Goal: Information Seeking & Learning: Learn about a topic

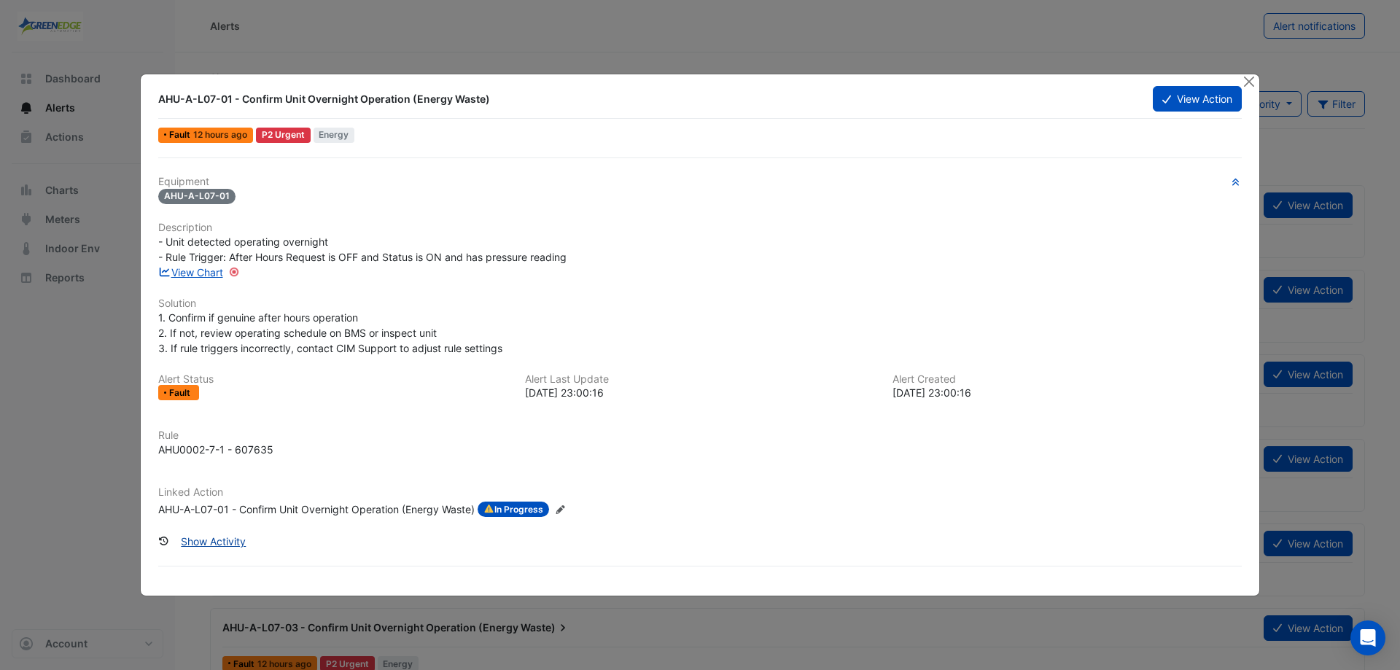
click at [223, 540] on button "Show Activity" at bounding box center [213, 542] width 84 height 26
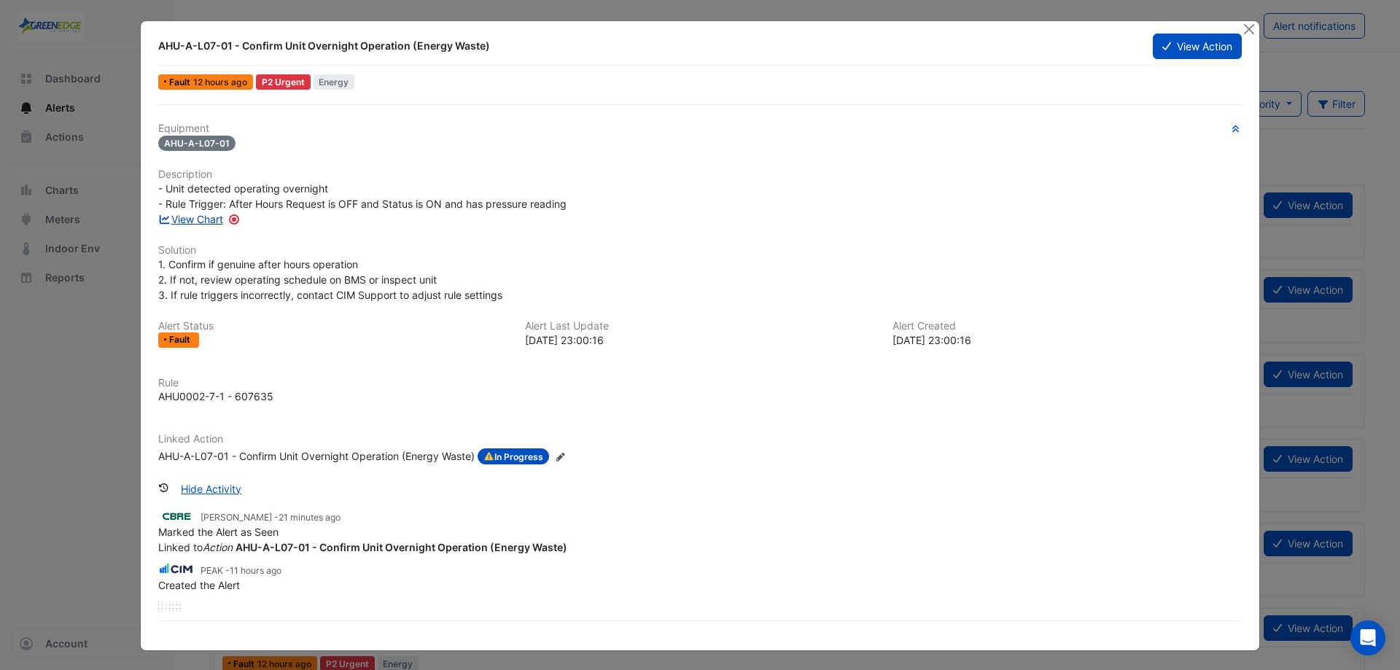
click at [194, 217] on link "View Chart" at bounding box center [190, 219] width 65 height 12
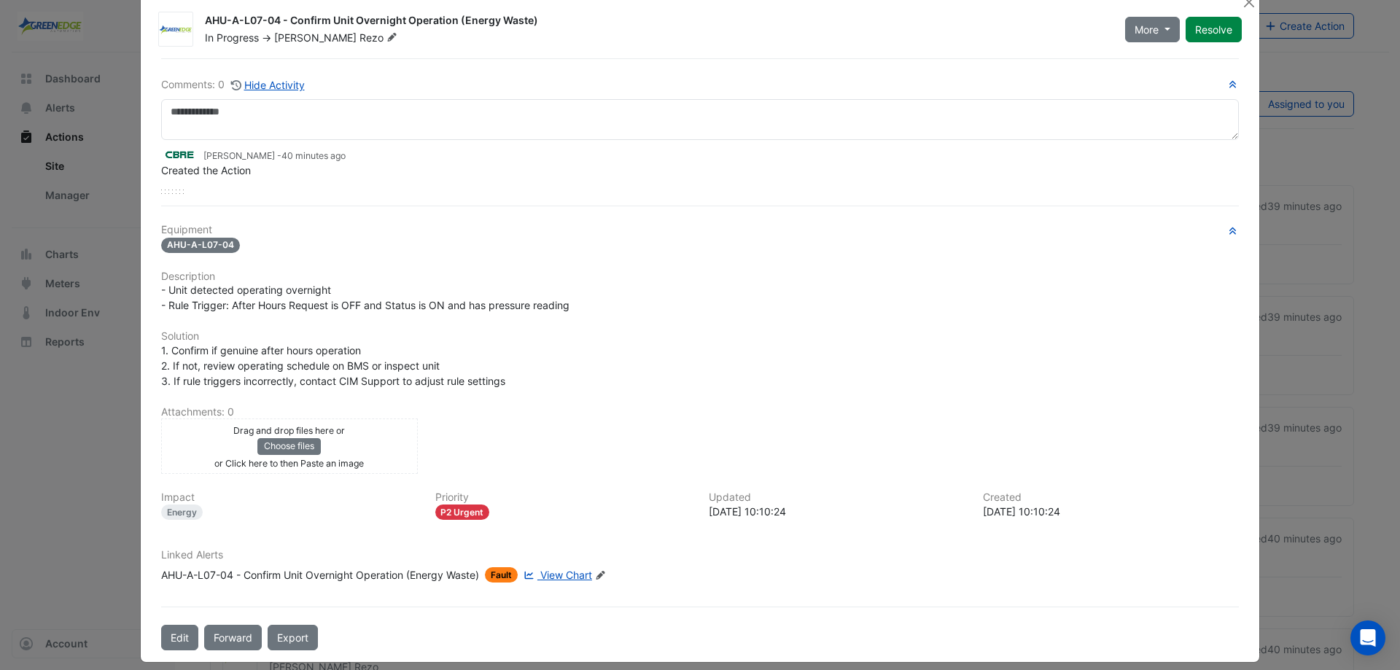
scroll to position [40, 0]
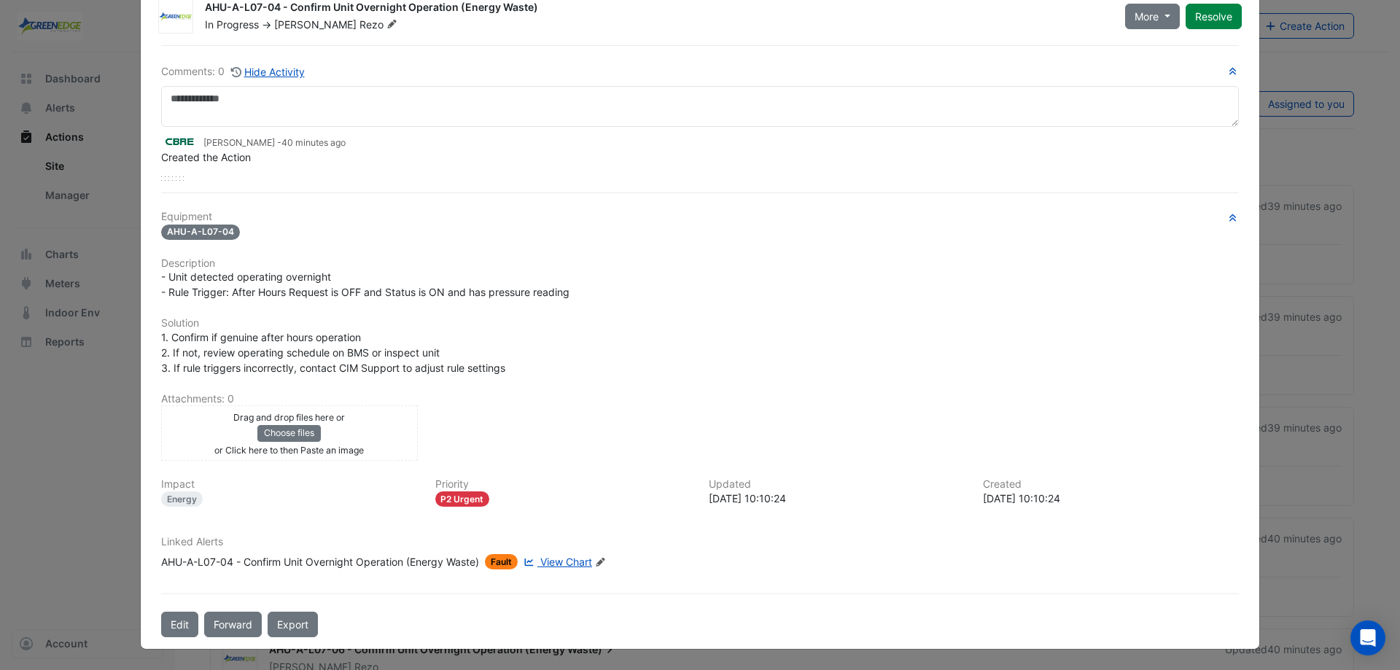
click at [561, 562] on span "View Chart" at bounding box center [566, 562] width 52 height 12
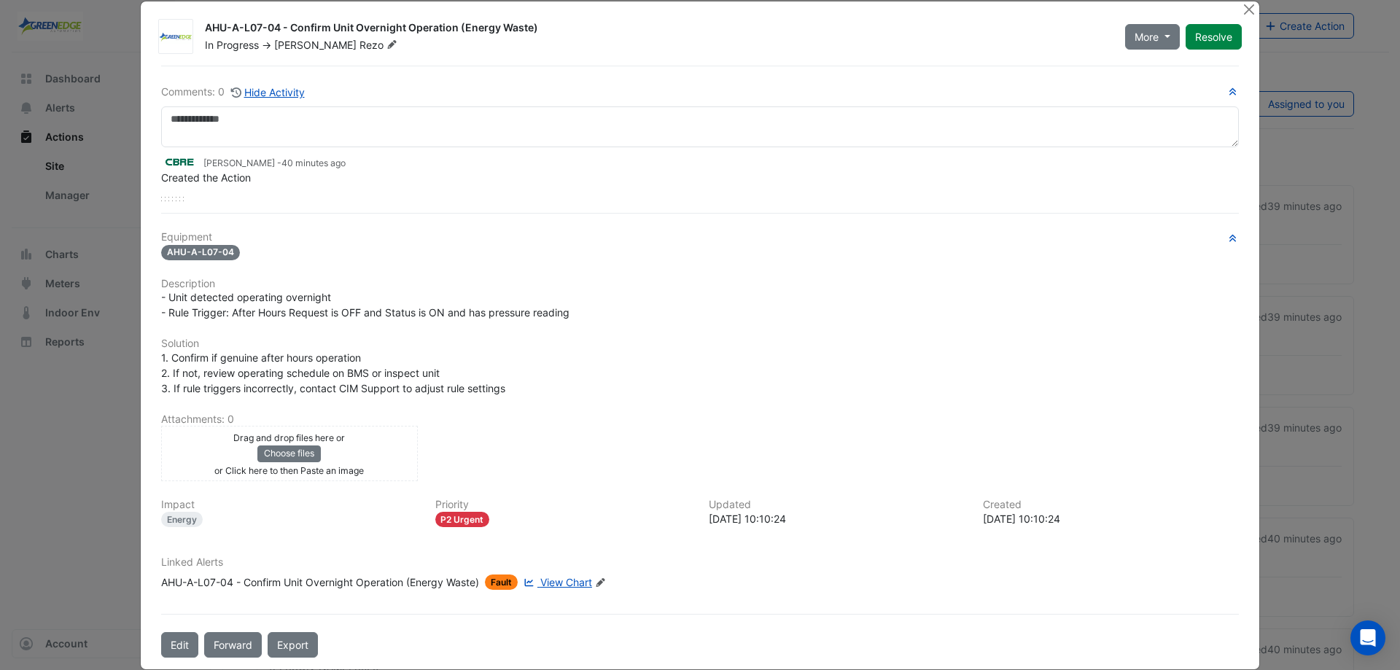
scroll to position [0, 0]
